Goal: Task Accomplishment & Management: Complete application form

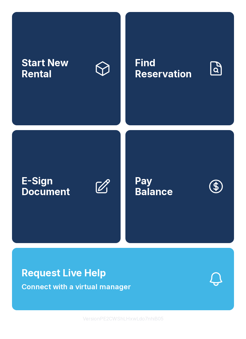
click at [56, 210] on link "E-Sign Document" at bounding box center [66, 186] width 109 height 113
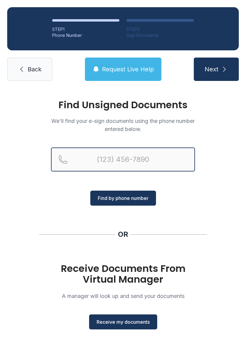
click at [139, 160] on input "Reservation phone number" at bounding box center [123, 160] width 144 height 24
type input "[PHONE_NUMBER]"
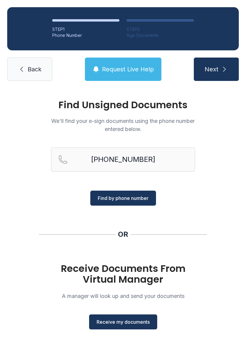
click at [120, 202] on button "Find by phone number" at bounding box center [123, 198] width 66 height 15
click at [133, 198] on span "Find by phone number" at bounding box center [123, 198] width 51 height 7
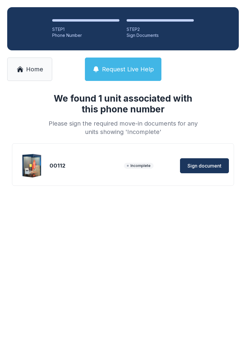
click at [215, 168] on span "Sign document" at bounding box center [204, 165] width 34 height 7
click at [33, 71] on span "Home" at bounding box center [34, 69] width 17 height 8
